Goal: Task Accomplishment & Management: Manage account settings

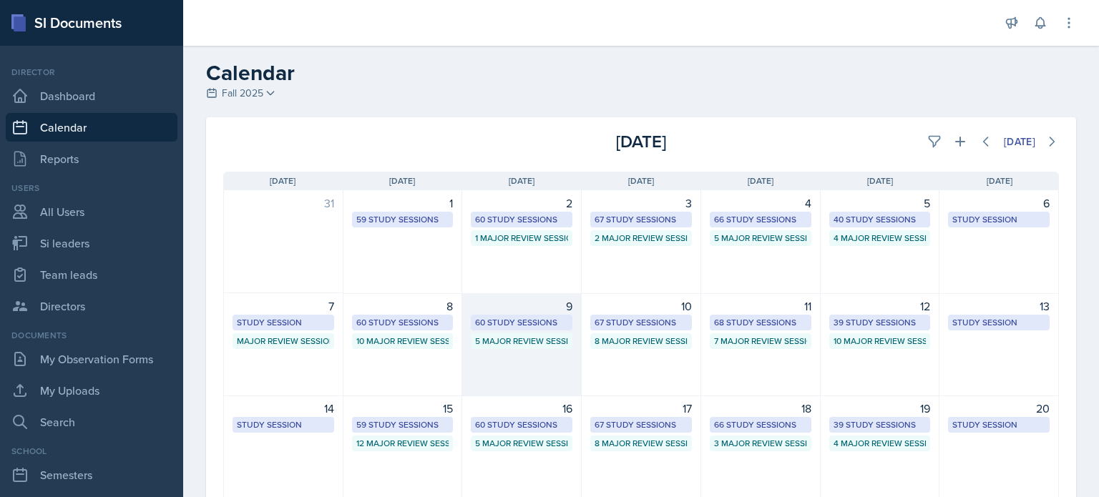
click at [501, 363] on div "9 60 Study Sessions 5 Major Review Sessions" at bounding box center [521, 344] width 119 height 103
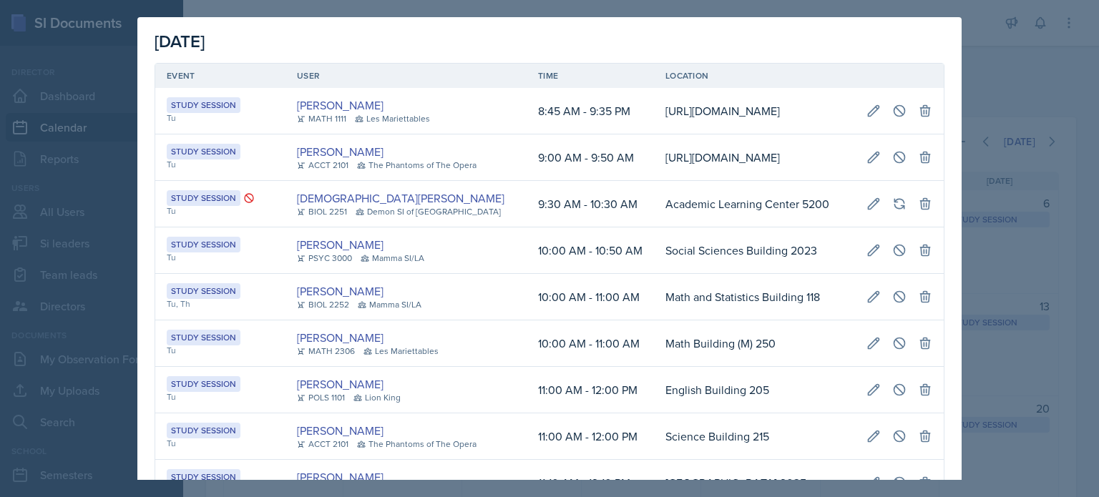
click at [1050, 105] on div at bounding box center [549, 248] width 1099 height 497
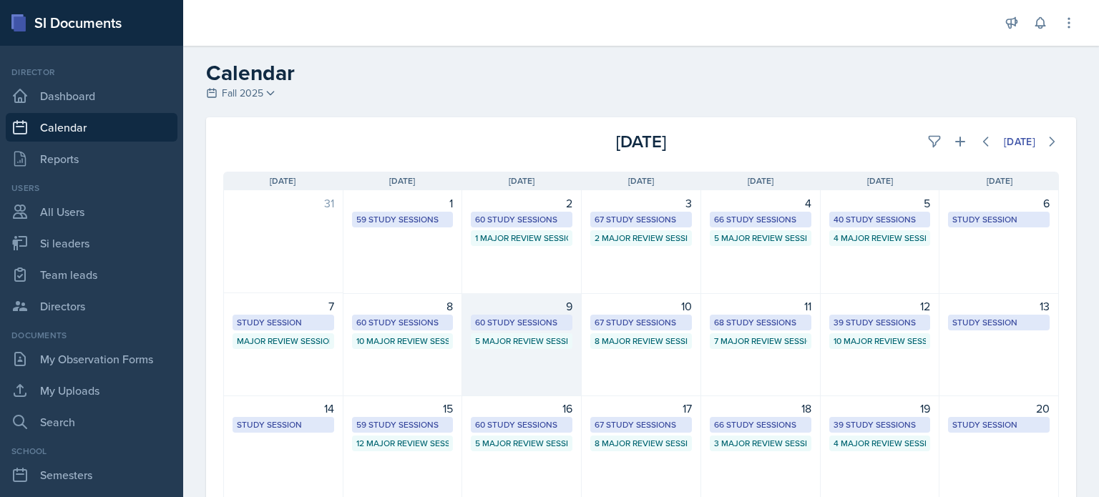
click at [519, 357] on div "9 60 Study Sessions 5 Major Review Sessions" at bounding box center [521, 344] width 119 height 103
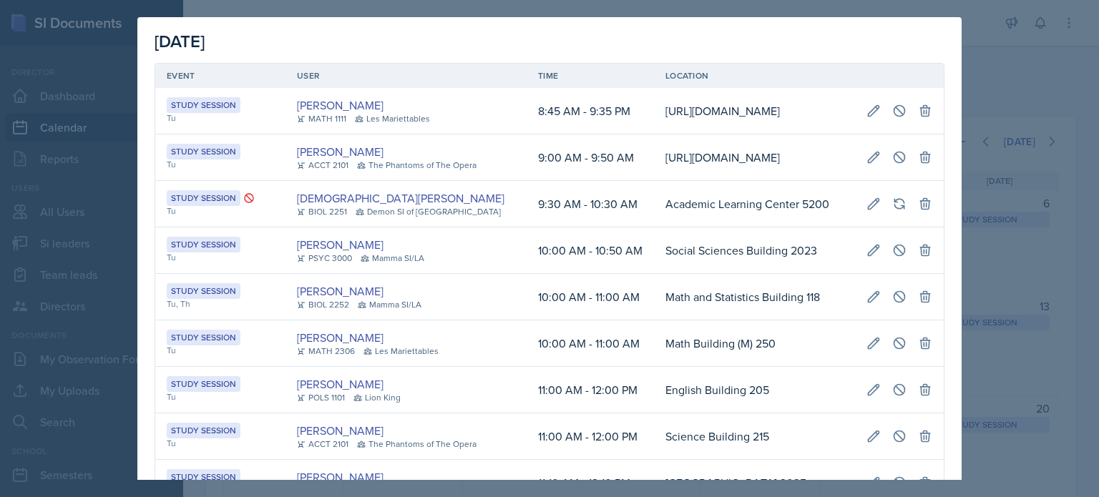
click at [971, 67] on div at bounding box center [549, 248] width 1099 height 497
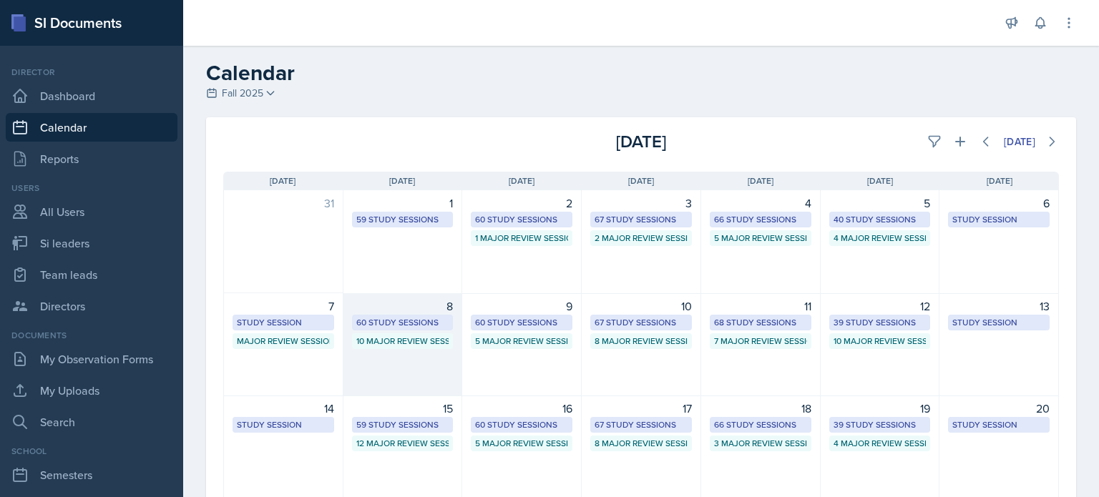
click at [402, 357] on div "8 60 Study Sessions 10 Major Review Sessions" at bounding box center [402, 344] width 119 height 103
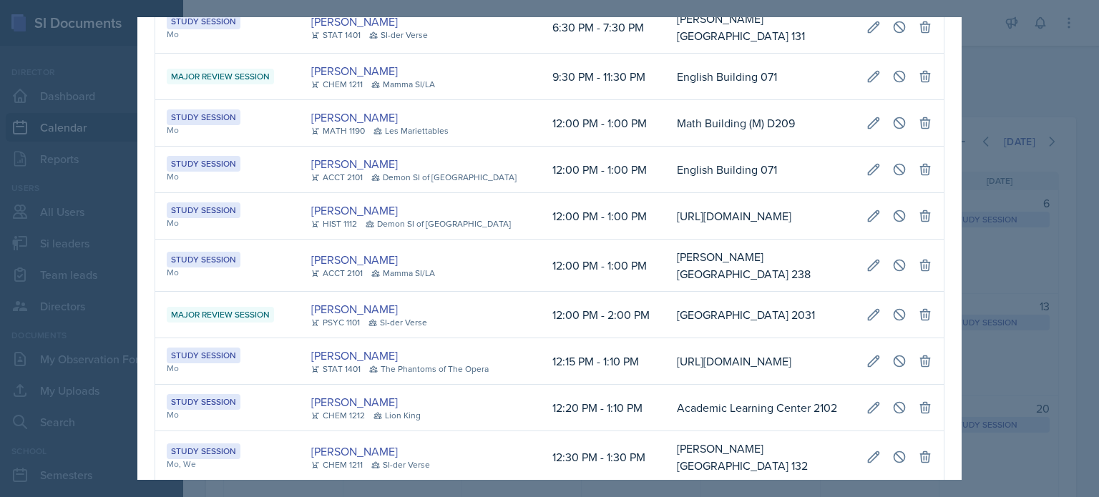
scroll to position [0, 335]
select select "6"
select select "0"
select select "PM"
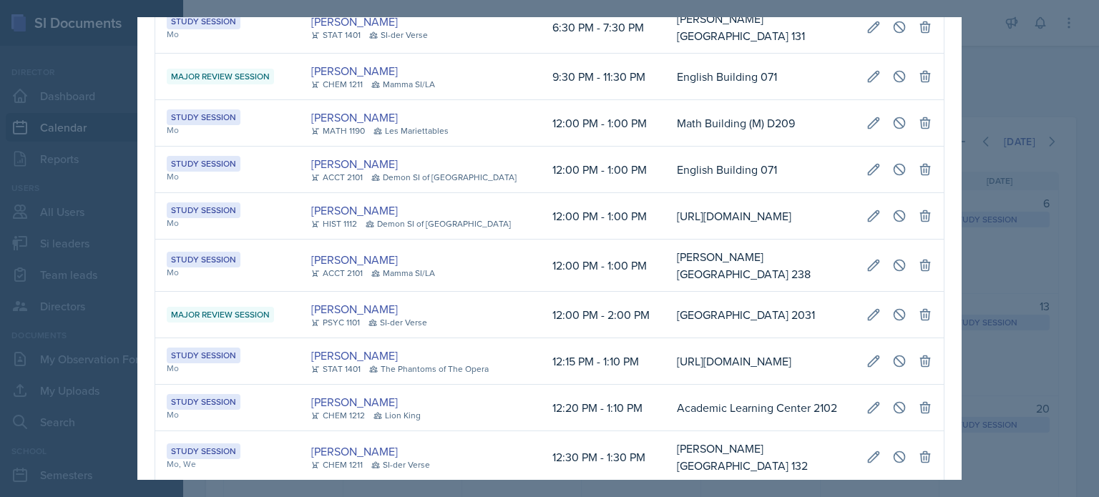
select select "7"
select select "0"
select select "PM"
type input "[PERSON_NAME] Education Building 119"
select select "d66089cd-5ee7-4f89-a345-f1bdd1643066"
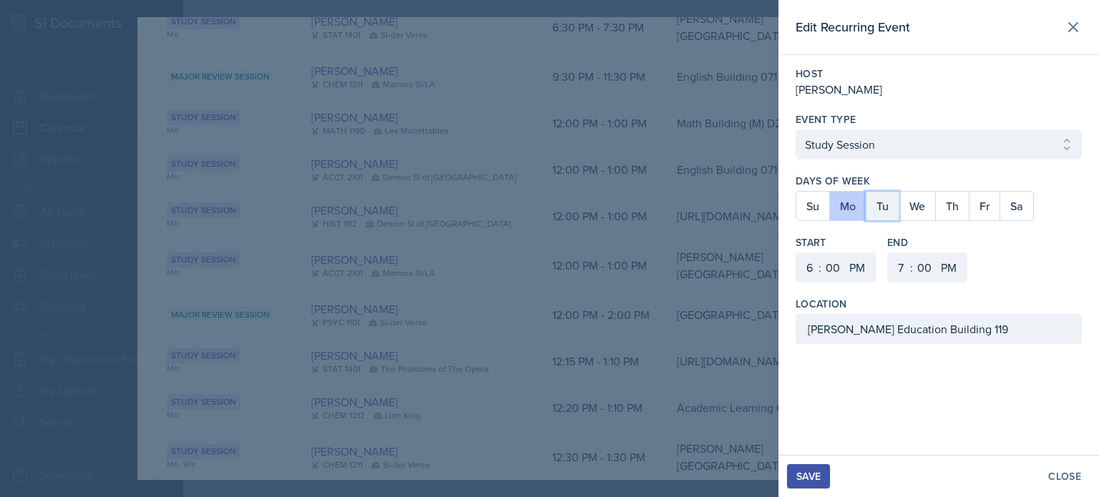
click at [881, 205] on button "Tu" at bounding box center [882, 206] width 33 height 29
click at [839, 207] on button "Mo" at bounding box center [847, 206] width 36 height 29
click at [810, 268] on select "1 2 3 4 5 6 7 8 9 10 11 12" at bounding box center [807, 267] width 23 height 30
select select "8"
click at [796, 252] on select "1 2 3 4 5 6 7 8 9 10 11 12" at bounding box center [807, 267] width 23 height 30
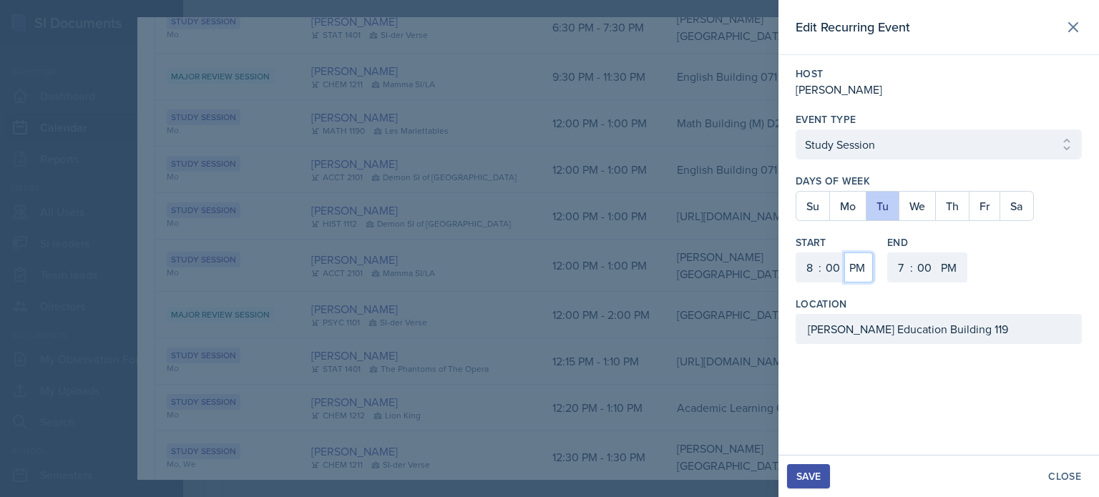
click at [854, 263] on select "AM PM" at bounding box center [858, 267] width 29 height 30
select select "AM"
click at [844, 252] on select "AM PM" at bounding box center [858, 267] width 29 height 30
click at [903, 266] on select "1 2 3 4 5 6 7 8 9 10 11 12" at bounding box center [899, 267] width 23 height 30
select select "9"
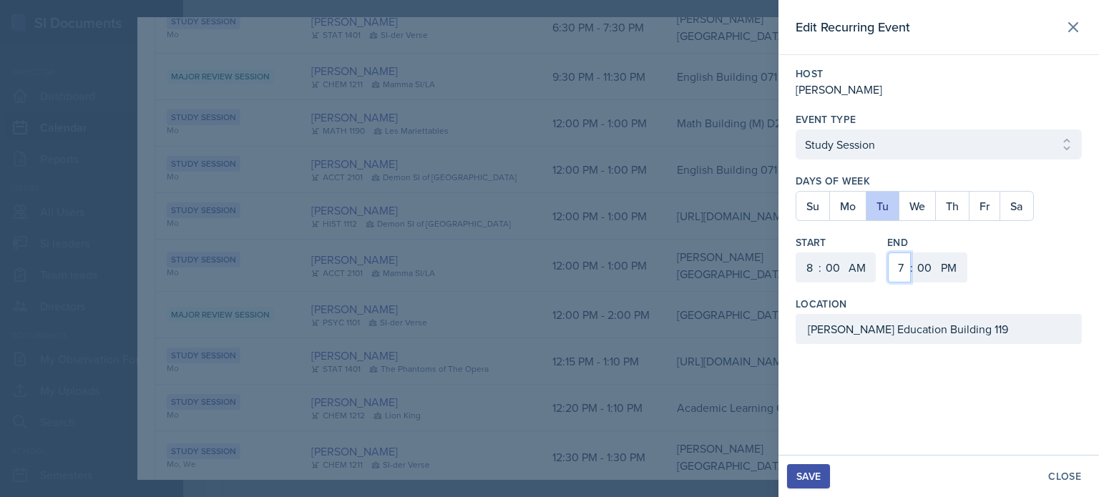
click at [888, 252] on select "1 2 3 4 5 6 7 8 9 10 11 12" at bounding box center [899, 267] width 23 height 30
click at [947, 267] on select "AM PM" at bounding box center [950, 267] width 29 height 30
select select "AM"
click at [936, 252] on select "AM PM" at bounding box center [950, 267] width 29 height 30
drag, startPoint x: 976, startPoint y: 331, endPoint x: 662, endPoint y: 328, distance: 314.0
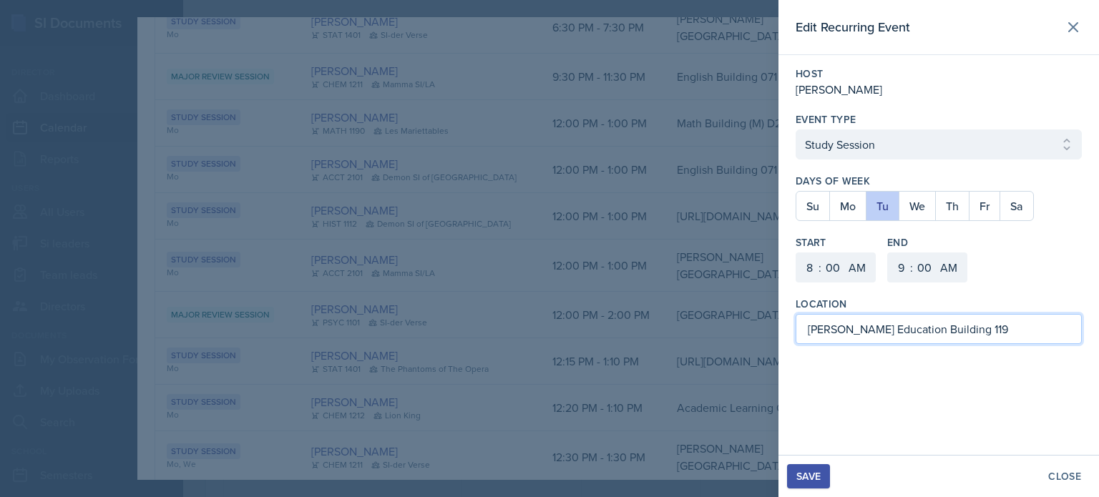
click at [663, 330] on div "Edit Recurring Event Host [PERSON_NAME] Event Type Select Event Type Study Sess…" at bounding box center [549, 248] width 1099 height 497
type input "Academic Learning Center 2110"
click at [805, 479] on div "Save" at bounding box center [808, 476] width 24 height 11
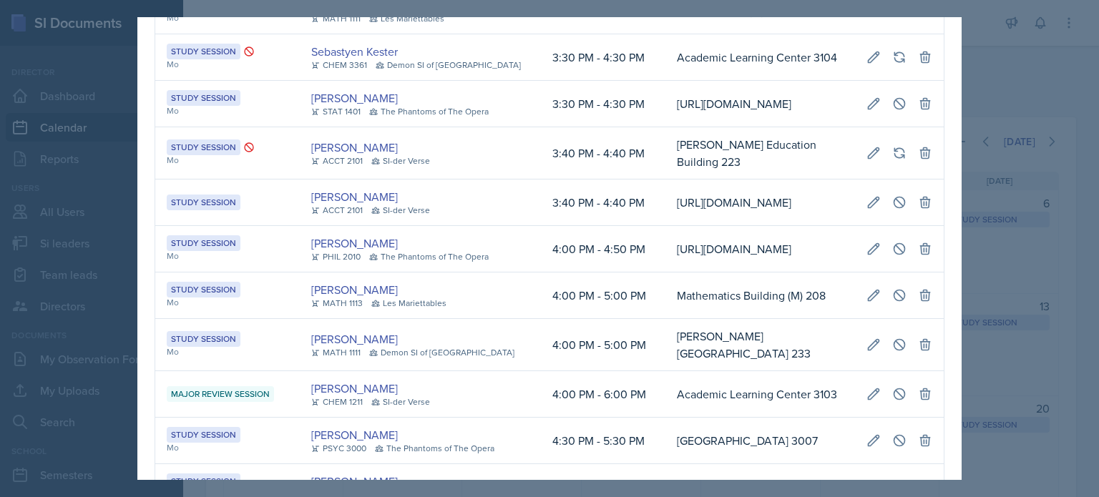
scroll to position [1325, 0]
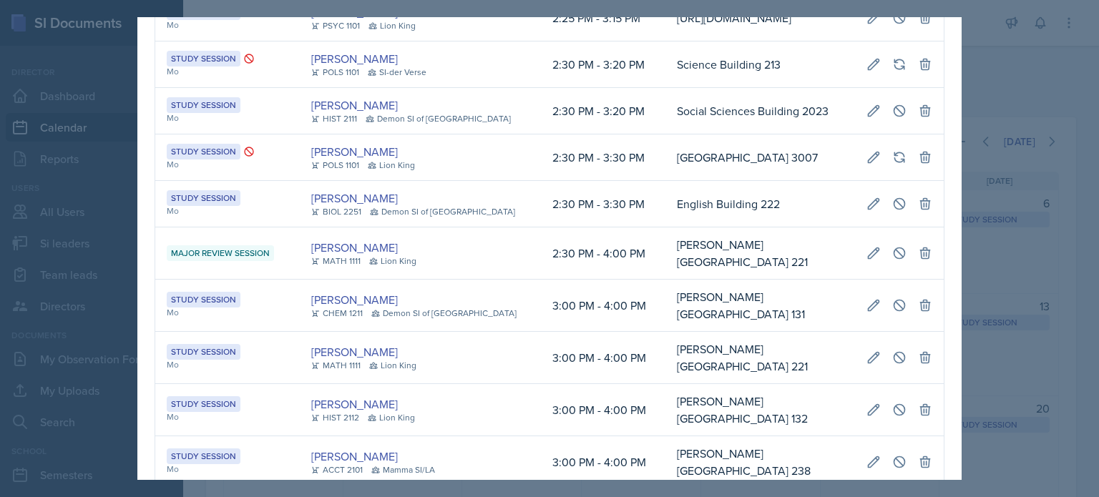
click at [986, 108] on div at bounding box center [549, 248] width 1099 height 497
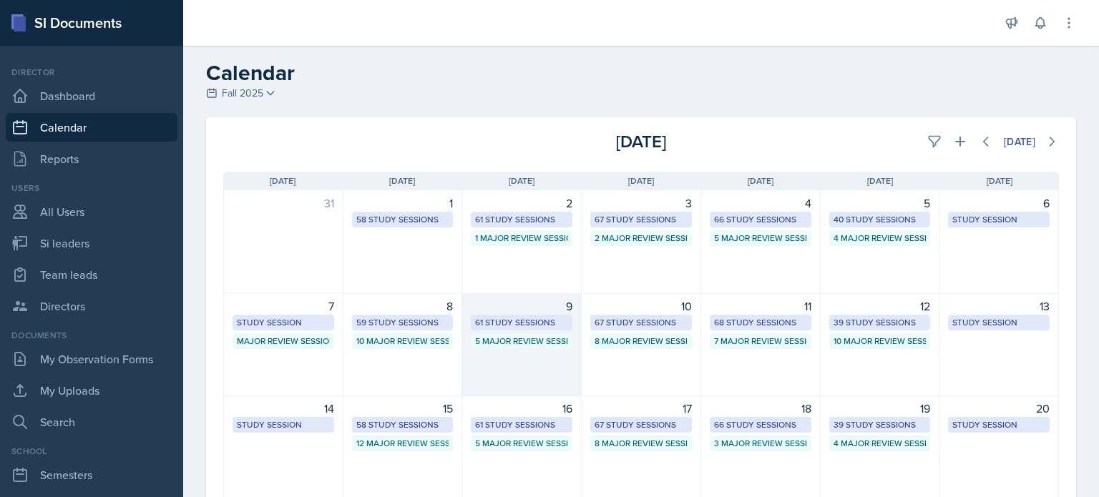
click at [516, 366] on div "9 61 Study Sessions 5 Major Review Sessions" at bounding box center [521, 344] width 119 height 103
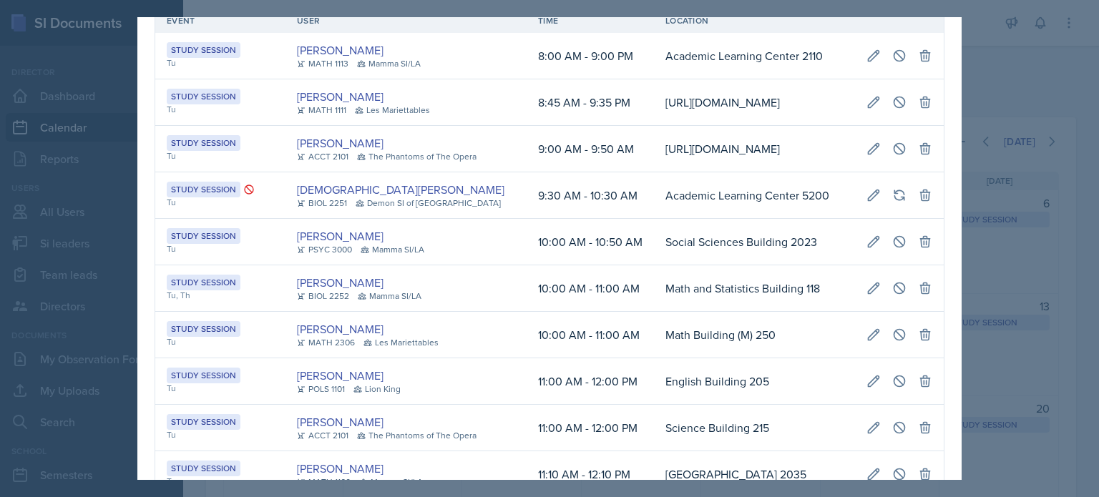
scroll to position [0, 0]
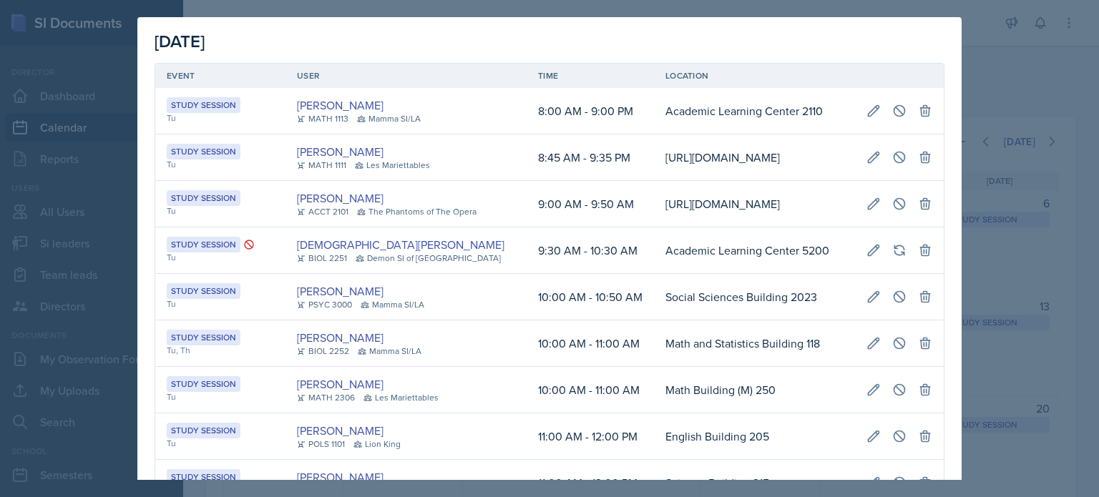
click at [979, 95] on div at bounding box center [549, 248] width 1099 height 497
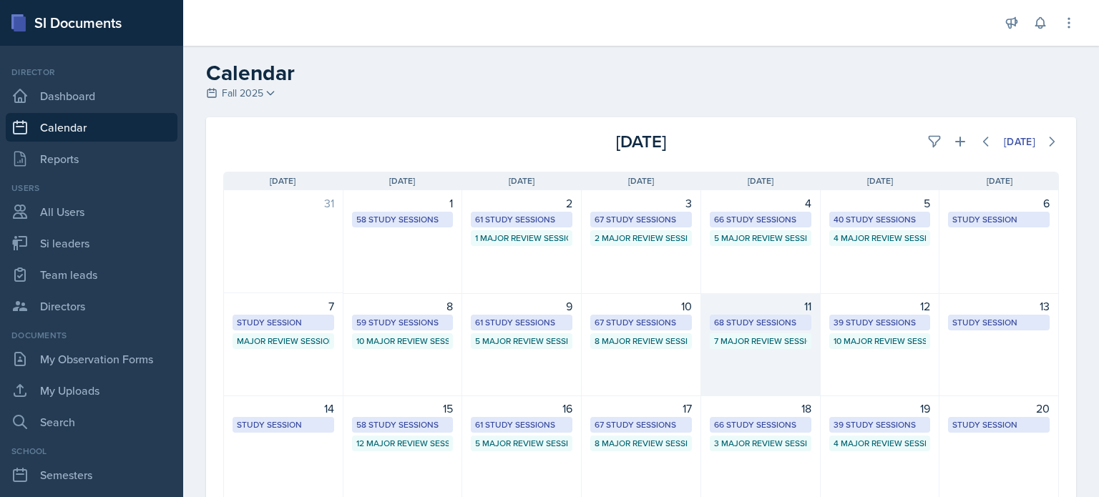
click at [755, 360] on div "11 68 Study Sessions 7 Major Review Sessions" at bounding box center [760, 344] width 119 height 103
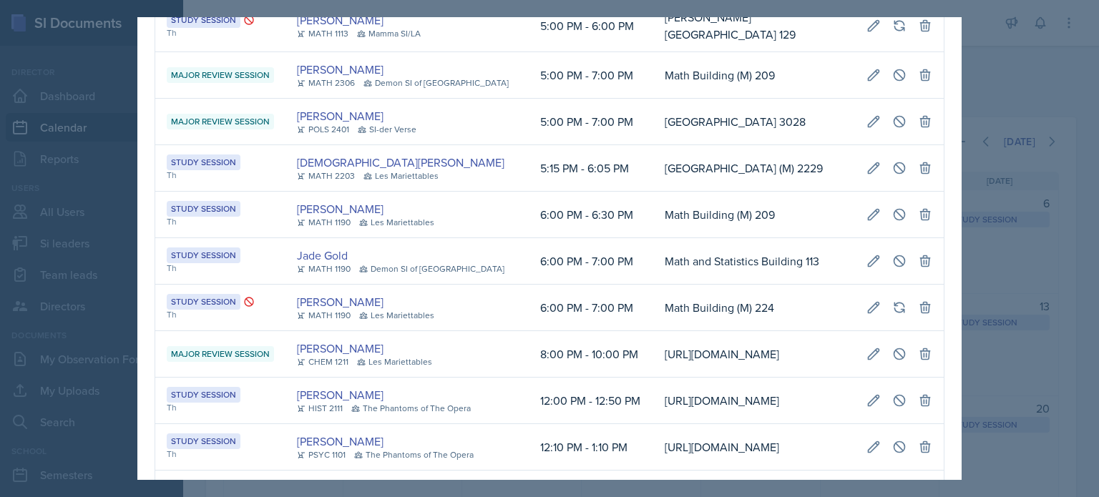
scroll to position [0, 319]
click at [860, 39] on button at bounding box center [873, 26] width 26 height 26
select select "5"
select select "PM"
select select "6"
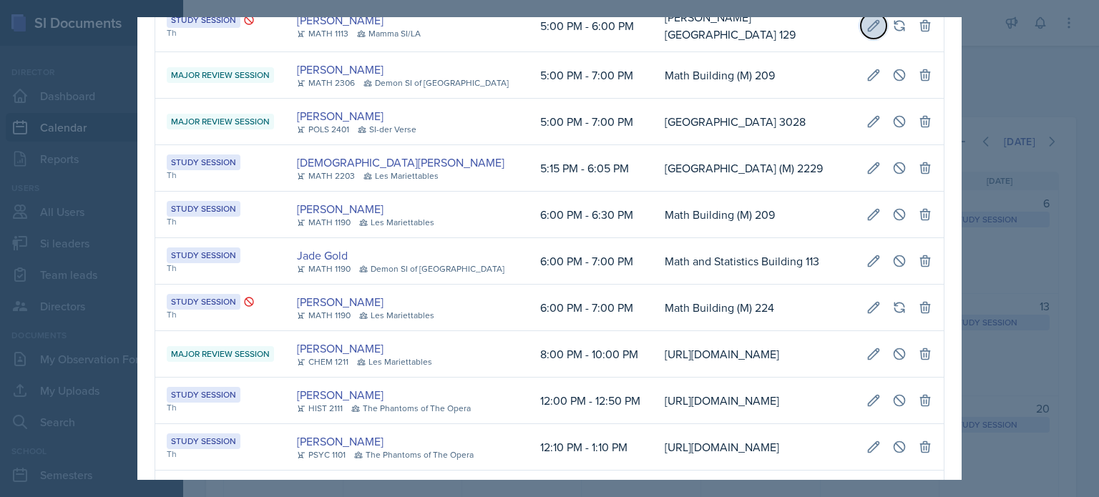
select select "PM"
type input "[PERSON_NAME][GEOGRAPHIC_DATA] 129"
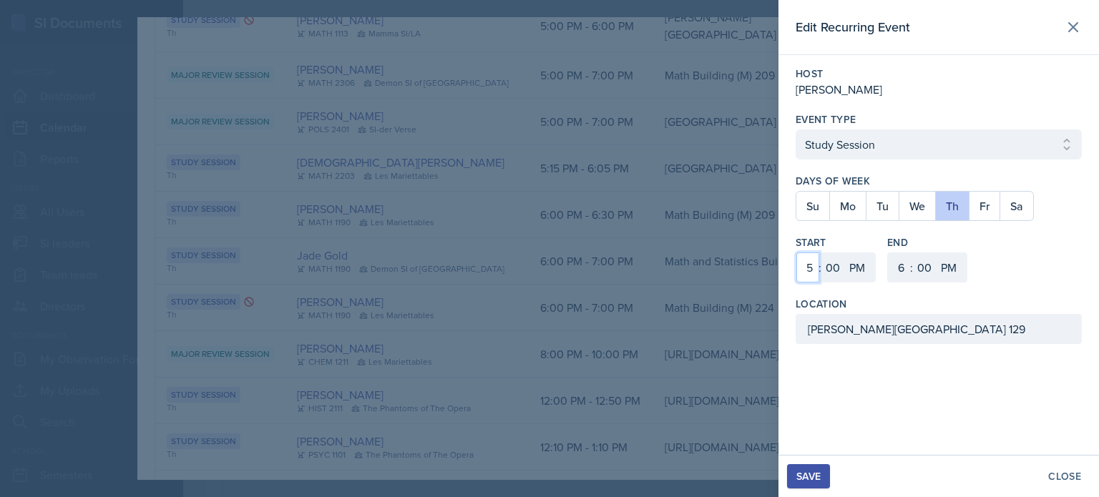
click at [811, 270] on select "1 2 3 4 5 6 7 8 9 10 11 12" at bounding box center [807, 267] width 23 height 30
select select "9"
click at [796, 252] on select "1 2 3 4 5 6 7 8 9 10 11 12" at bounding box center [807, 267] width 23 height 30
drag, startPoint x: 855, startPoint y: 268, endPoint x: 856, endPoint y: 260, distance: 8.6
click at [855, 268] on select "AM PM" at bounding box center [858, 267] width 29 height 30
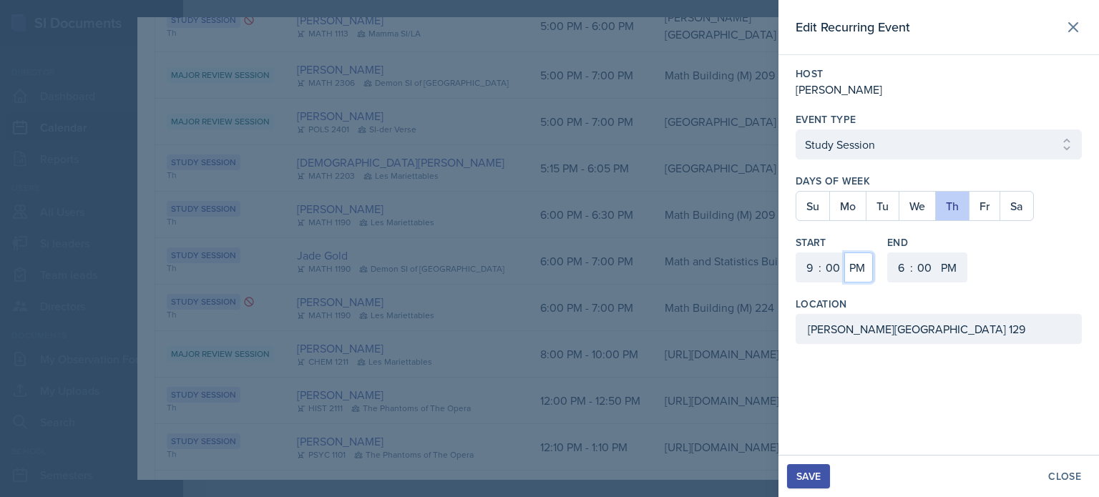
select select "AM"
click at [844, 252] on select "AM PM" at bounding box center [858, 267] width 29 height 30
click at [901, 266] on select "1 2 3 4 5 6 7 8 9 10 11 12" at bounding box center [899, 267] width 23 height 30
select select "10"
click at [888, 252] on select "1 2 3 4 5 6 7 8 9 10 11 12" at bounding box center [899, 267] width 23 height 30
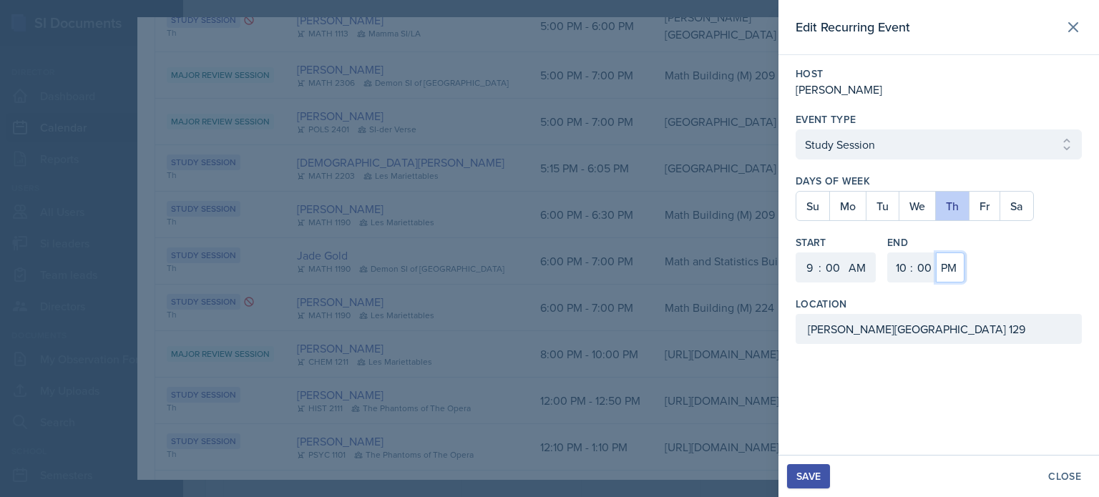
click at [943, 264] on select "AM PM" at bounding box center [950, 267] width 29 height 30
select select "AM"
click at [936, 252] on select "AM PM" at bounding box center [950, 267] width 29 height 30
click at [808, 477] on div "Save" at bounding box center [808, 476] width 24 height 11
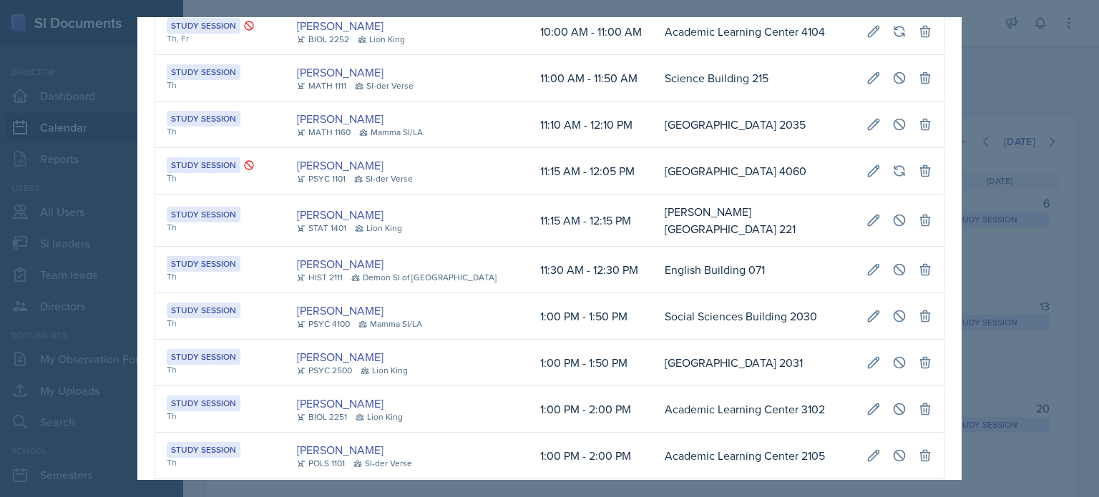
scroll to position [0, 0]
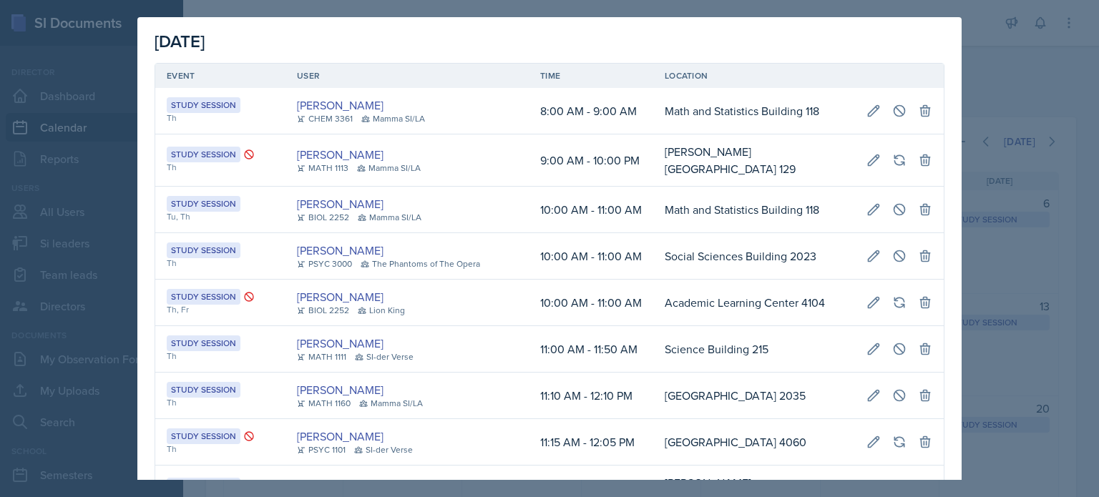
click at [1007, 68] on div at bounding box center [549, 248] width 1099 height 497
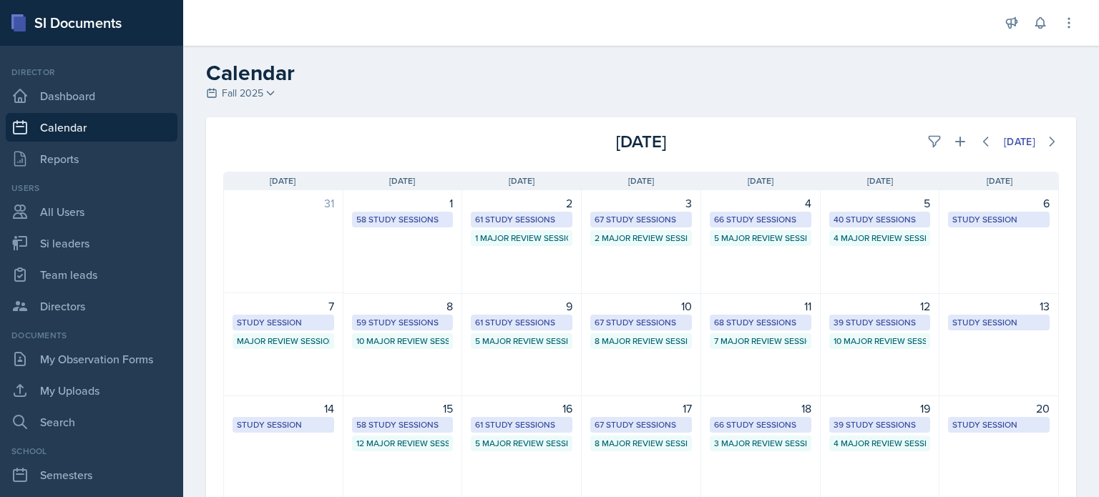
click at [773, 363] on div "11 68 Study Sessions 7 Major Review Sessions" at bounding box center [760, 344] width 119 height 103
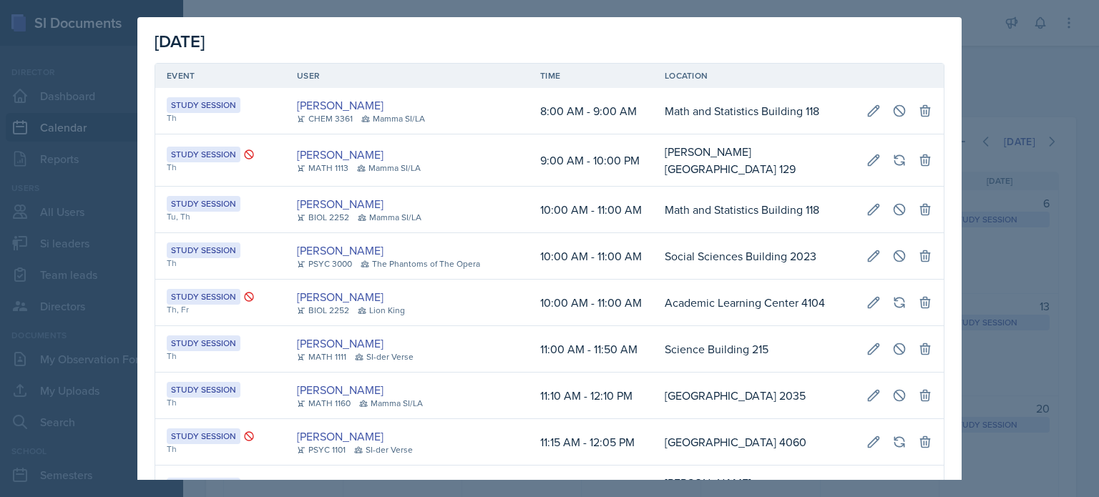
scroll to position [0, 319]
click at [892, 155] on icon at bounding box center [899, 160] width 14 height 14
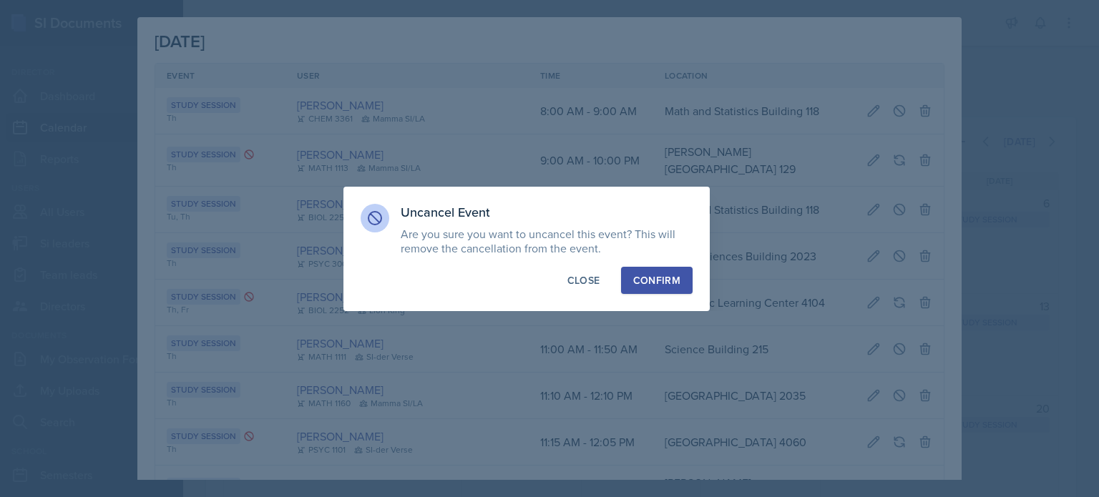
click at [663, 280] on div "Confirm" at bounding box center [656, 280] width 47 height 14
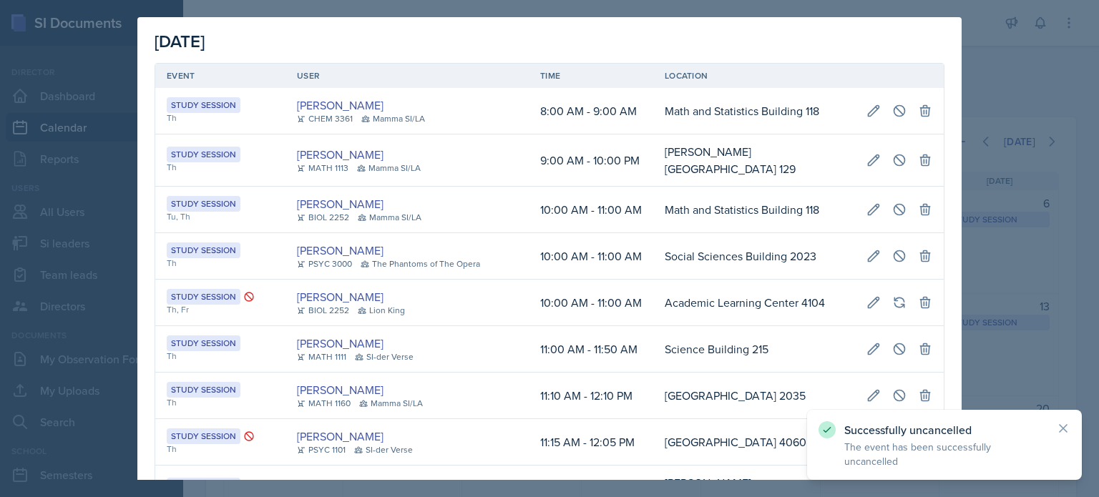
click at [1018, 82] on div at bounding box center [549, 248] width 1099 height 497
